Goal: Information Seeking & Learning: Learn about a topic

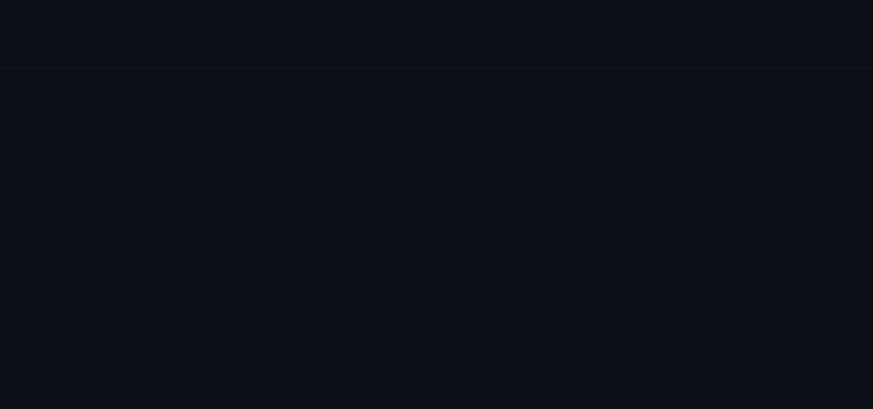
scroll to position [2513, 0]
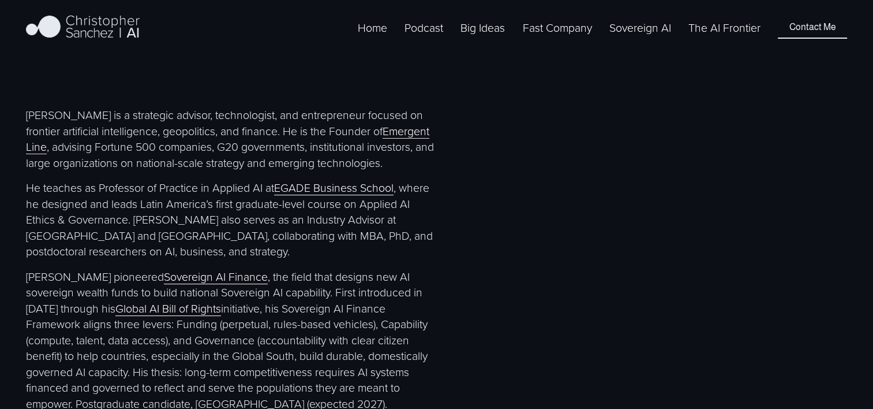
scroll to position [498, 0]
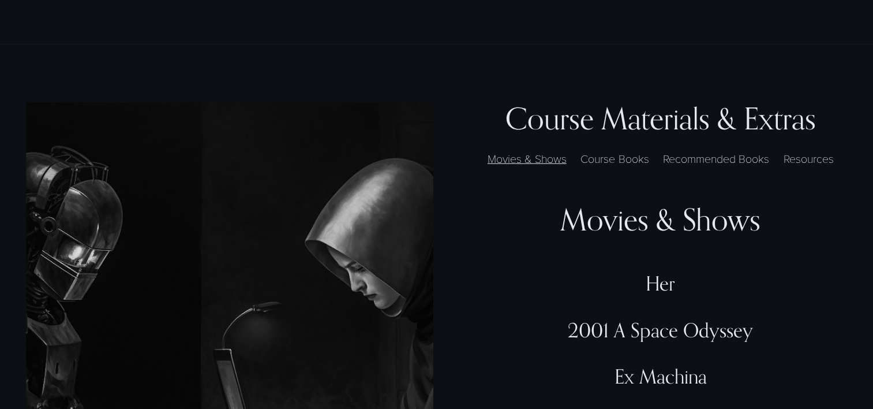
scroll to position [2951, 0]
click at [619, 166] on label "Course Books" at bounding box center [615, 157] width 80 height 17
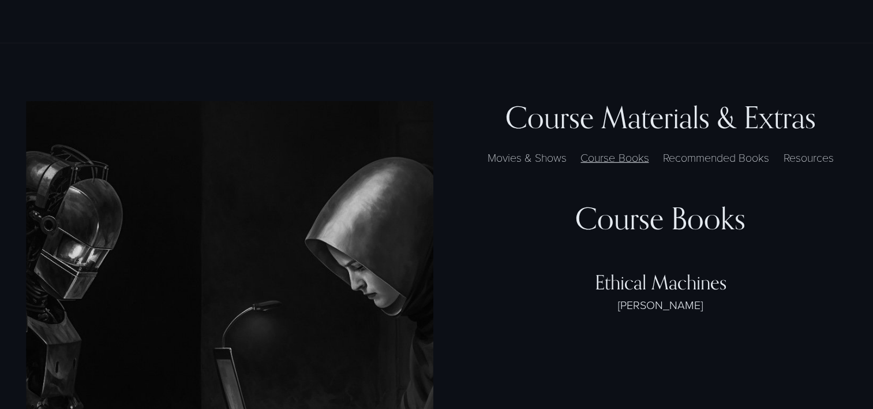
scroll to position [3118, 0]
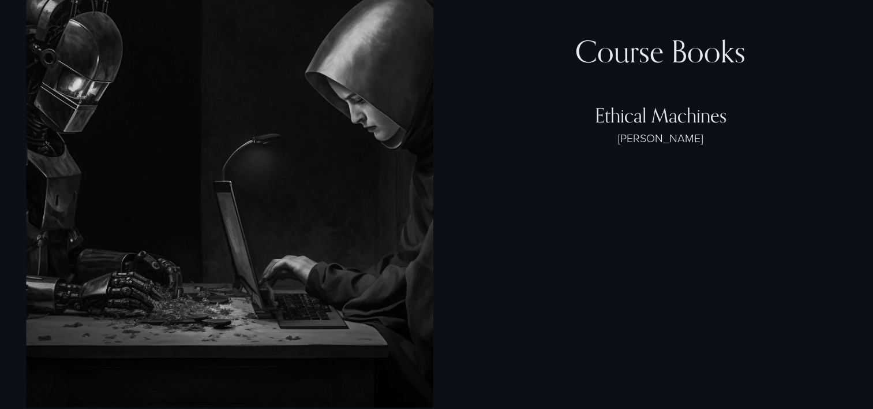
click at [652, 164] on div "Ethical Machines Blackman" at bounding box center [660, 135] width 373 height 65
click at [635, 127] on div "Ethical Machines" at bounding box center [660, 115] width 373 height 24
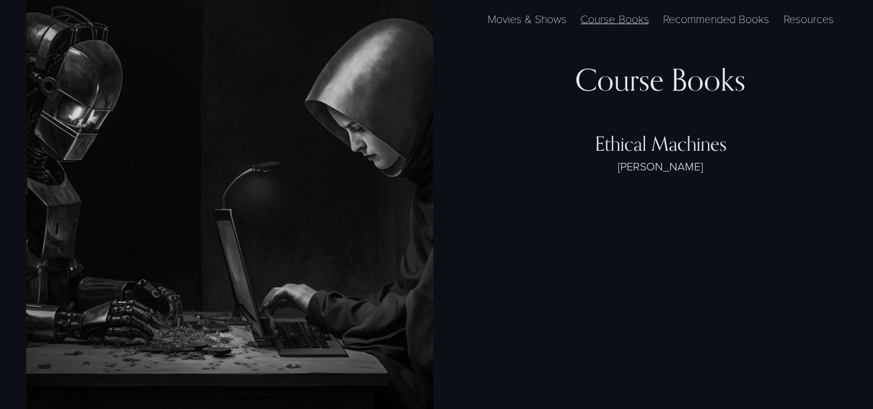
scroll to position [3088, 0]
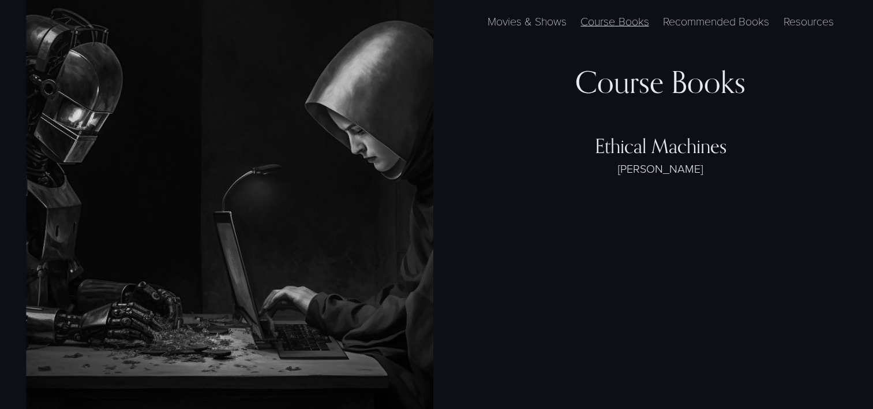
click at [822, 29] on label "Resources" at bounding box center [809, 21] width 62 height 17
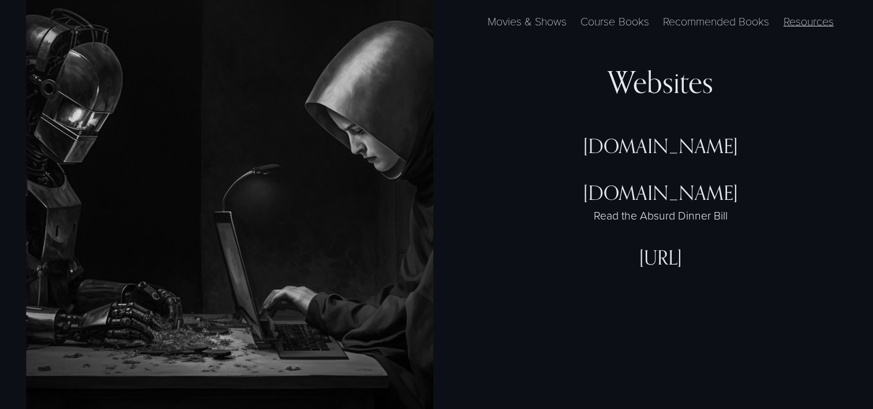
click at [532, 29] on label "Movies & Shows" at bounding box center [527, 21] width 91 height 17
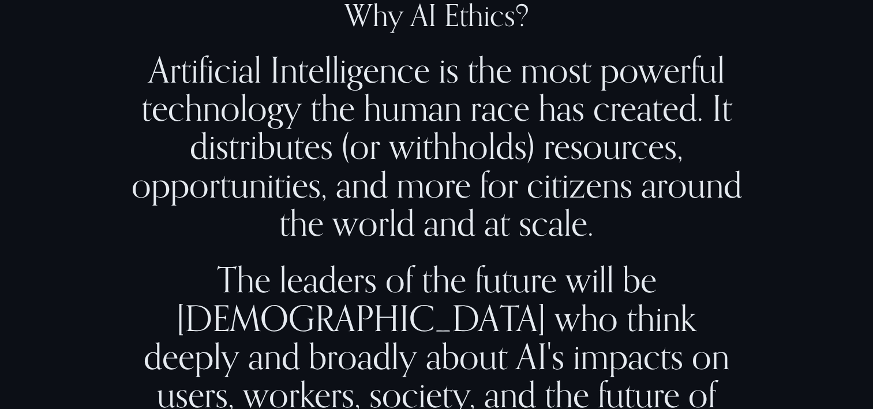
scroll to position [900, 0]
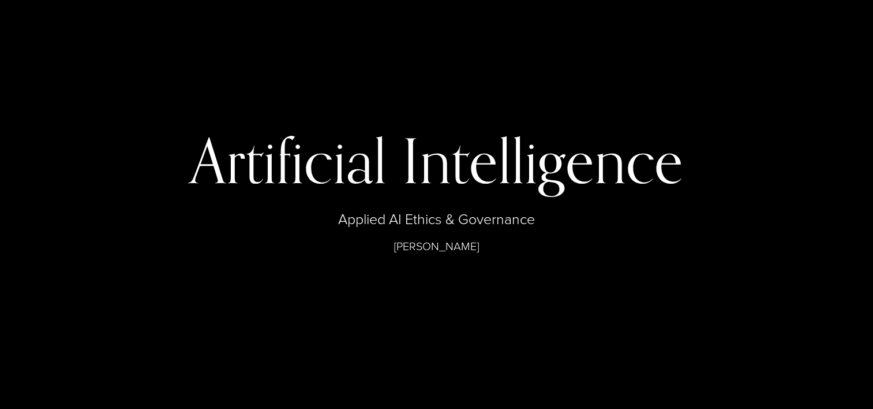
click at [425, 247] on p "Professor Christopher Sanchez" at bounding box center [436, 246] width 683 height 16
click at [493, 169] on h1 "Artificial Intelligence" at bounding box center [436, 160] width 683 height 59
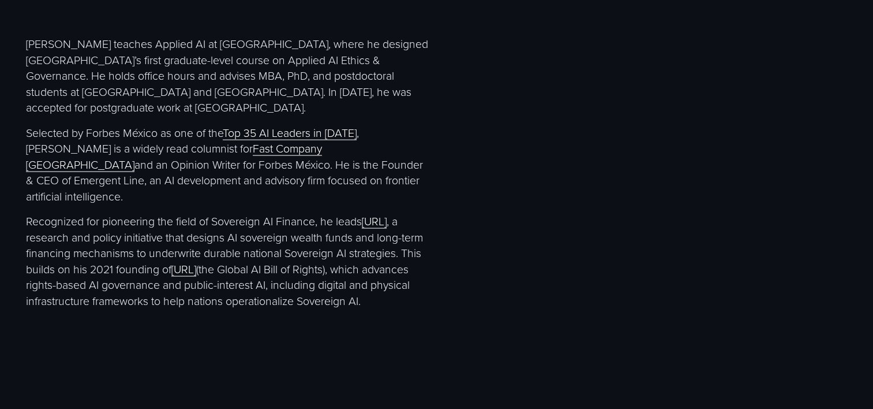
scroll to position [2218, 0]
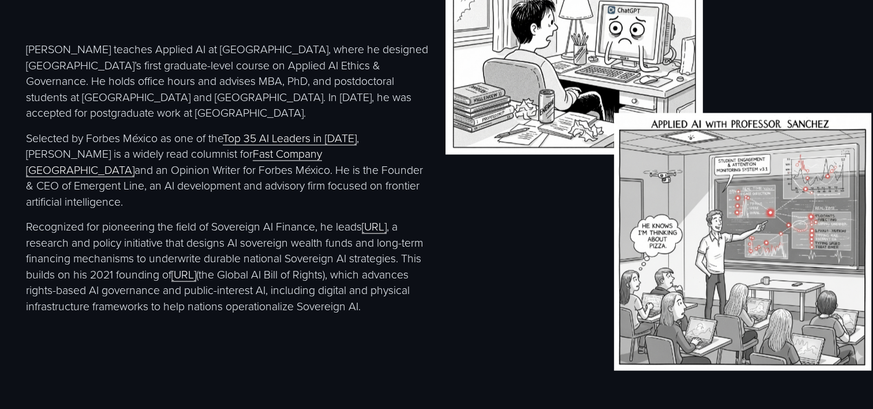
click at [332, 145] on link "Top 35 AI Leaders in 2024" at bounding box center [290, 138] width 134 height 16
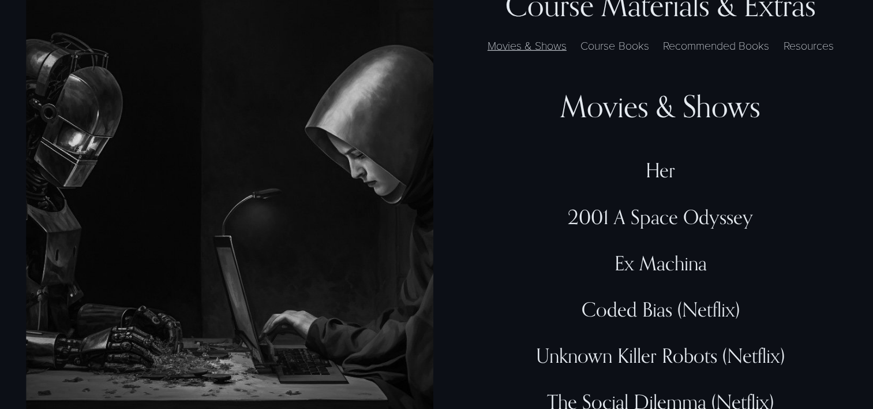
scroll to position [3031, 0]
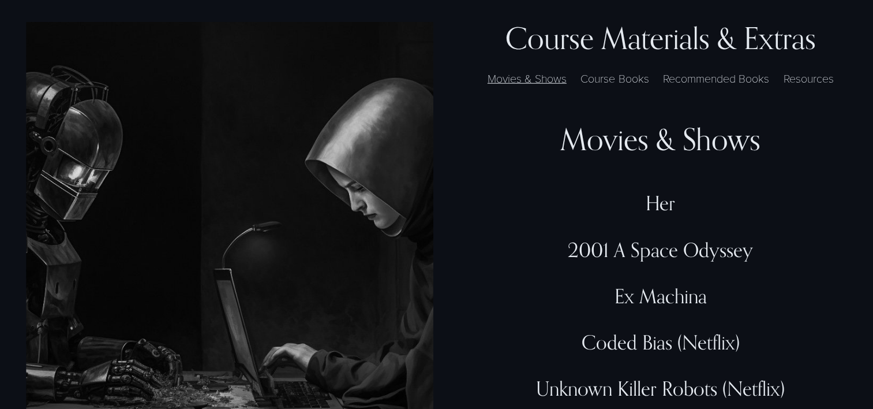
click at [631, 158] on div "Movies & Shows" at bounding box center [660, 139] width 373 height 36
click at [662, 215] on div "Her" at bounding box center [660, 203] width 373 height 24
click at [656, 280] on div "2001 A Space Odyssey" at bounding box center [660, 261] width 373 height 46
click at [661, 308] on div "Ex Machina" at bounding box center [660, 296] width 373 height 24
click at [646, 330] on div "Ex Machina" at bounding box center [660, 307] width 373 height 46
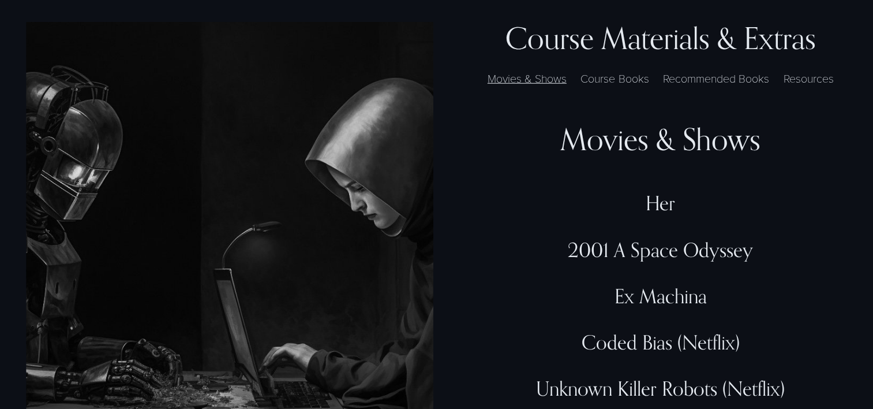
click at [593, 87] on label "Course Books" at bounding box center [615, 78] width 80 height 17
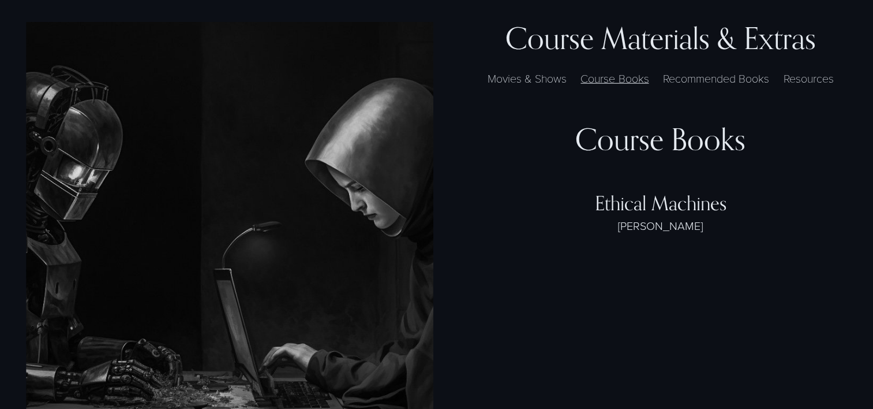
click at [699, 87] on label "Recommended Books" at bounding box center [716, 78] width 118 height 17
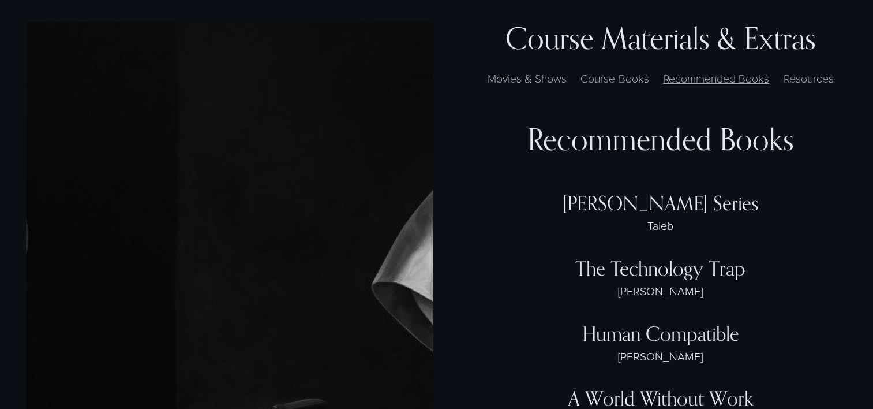
click at [810, 87] on label "Resources" at bounding box center [809, 78] width 62 height 17
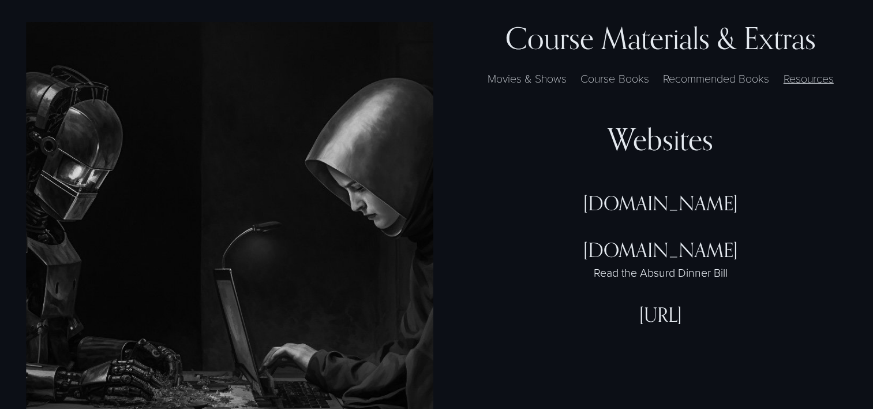
click at [652, 215] on div "WanderingAlpha.org" at bounding box center [660, 203] width 373 height 24
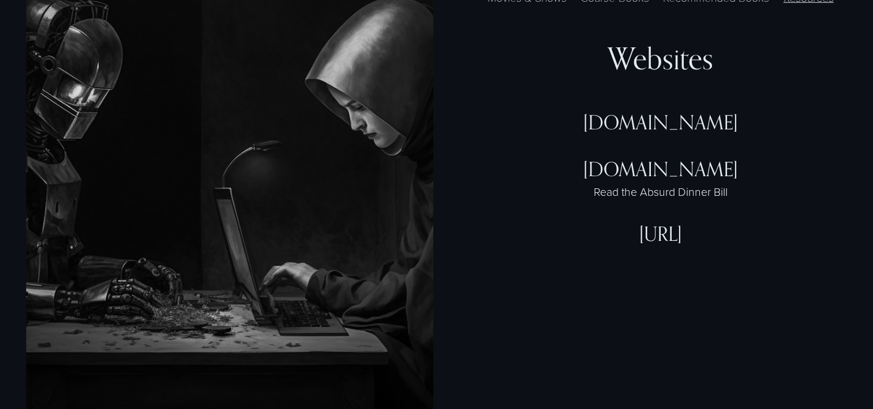
scroll to position [3112, 0]
click at [646, 199] on div "Read the Absurd Dinner Bill" at bounding box center [660, 191] width 373 height 16
click at [651, 267] on div "BillOfRights.ai" at bounding box center [660, 244] width 373 height 46
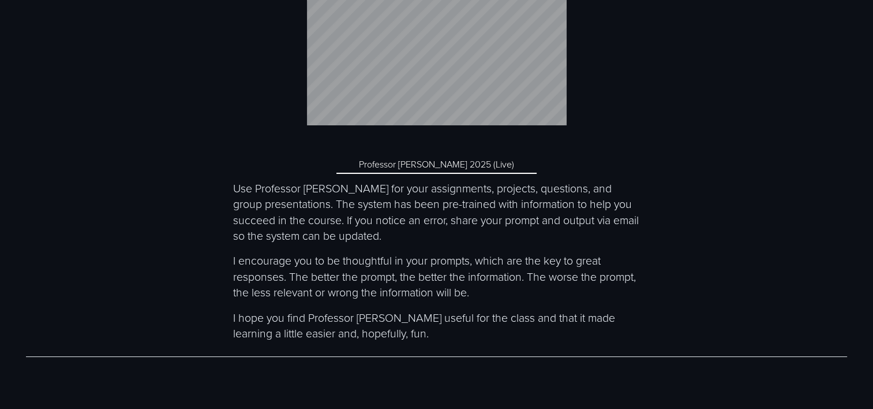
scroll to position [4340, 0]
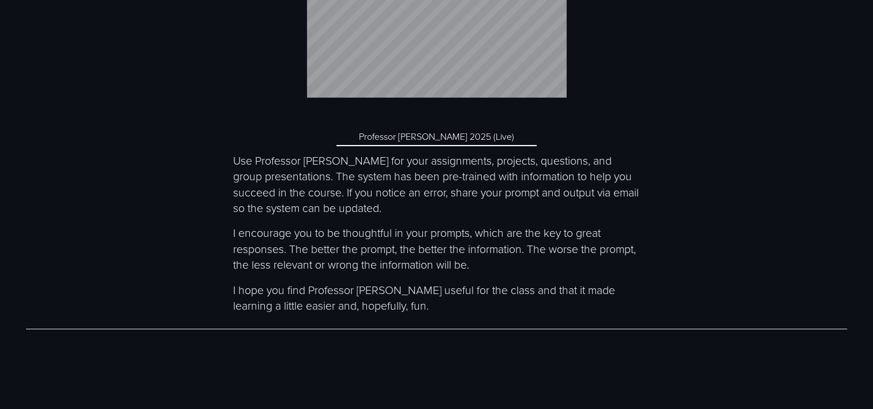
click at [448, 146] on link "Professor McEthical 2025 (Live)" at bounding box center [436, 137] width 200 height 18
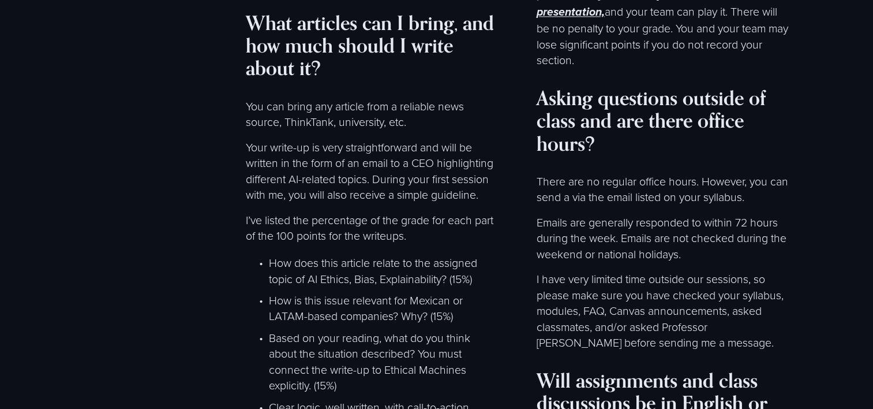
scroll to position [5771, 0]
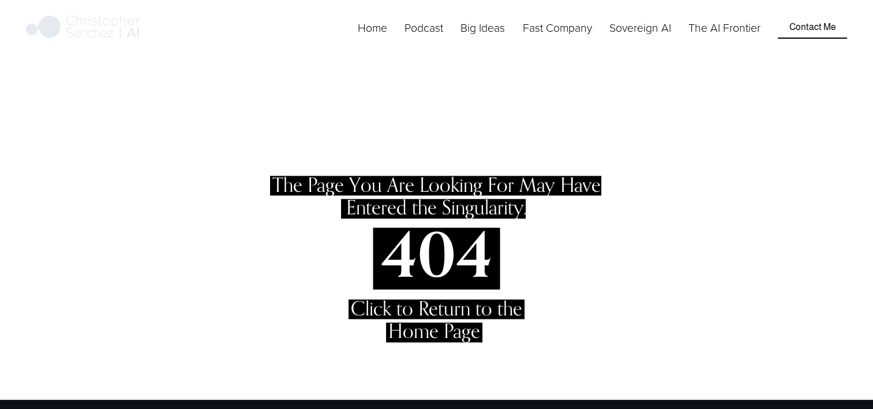
scroll to position [301, 0]
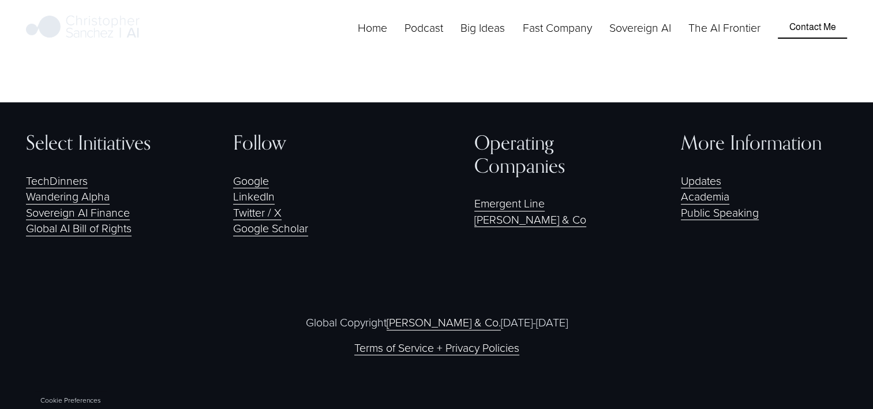
click at [713, 196] on link "Academia" at bounding box center [705, 196] width 48 height 16
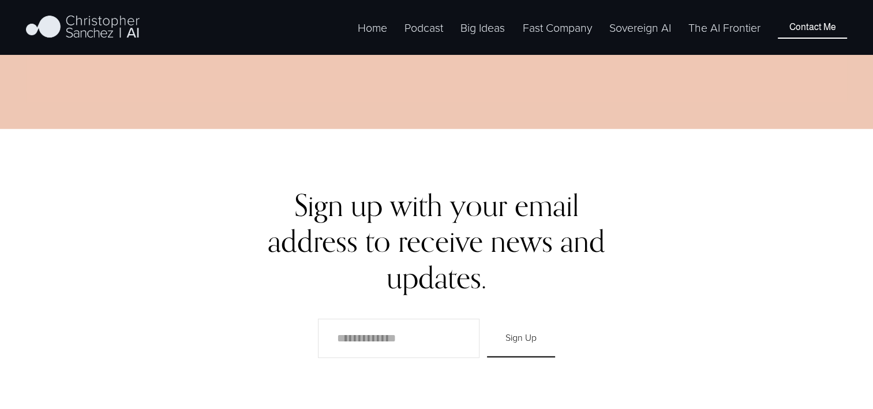
scroll to position [2710, 0]
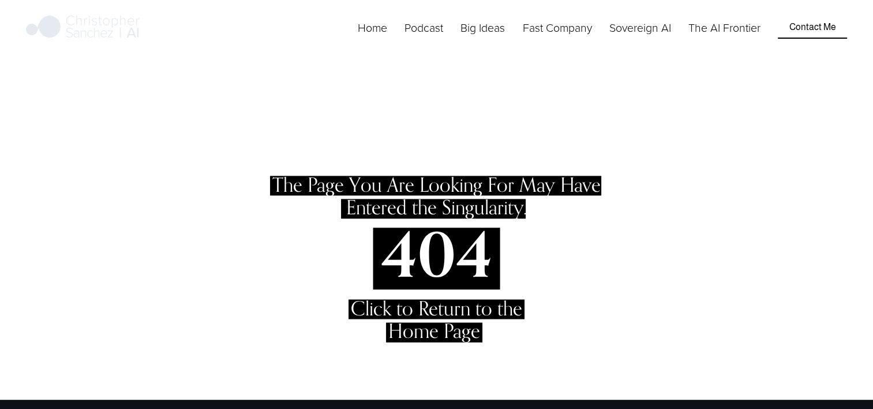
click at [436, 310] on span "Click to Return to the Home Page" at bounding box center [436, 319] width 171 height 46
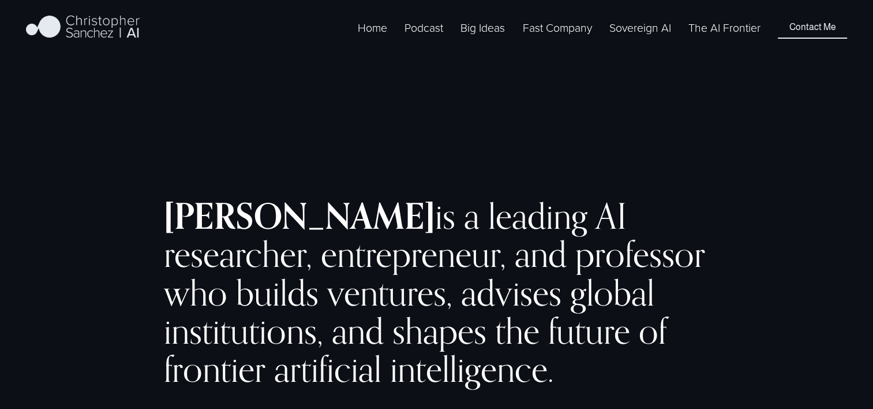
click at [732, 36] on link "The AI Frontier" at bounding box center [725, 27] width 72 height 18
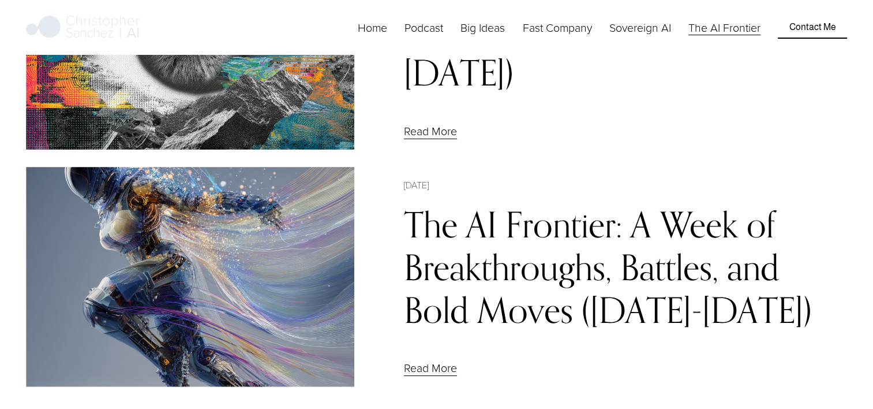
scroll to position [4004, 0]
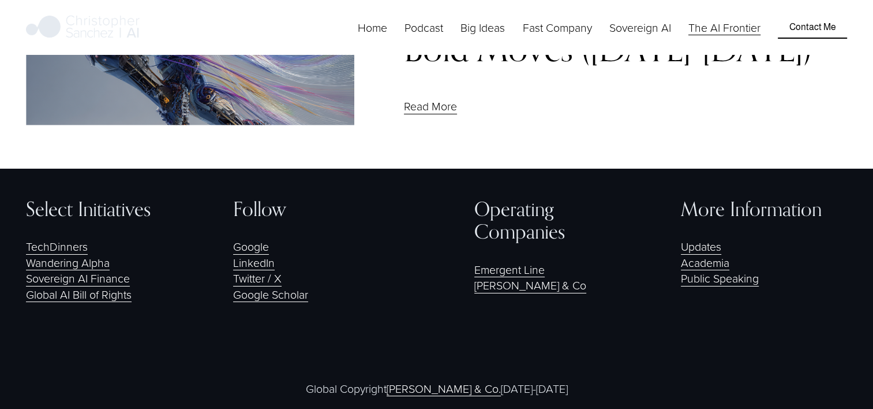
click at [552, 277] on link "[PERSON_NAME] & Co" at bounding box center [530, 285] width 112 height 16
